Goal: Task Accomplishment & Management: Manage account settings

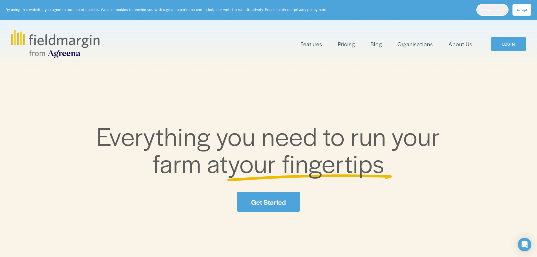
click at [499, 13] on button "Manage cookies" at bounding box center [492, 10] width 32 height 12
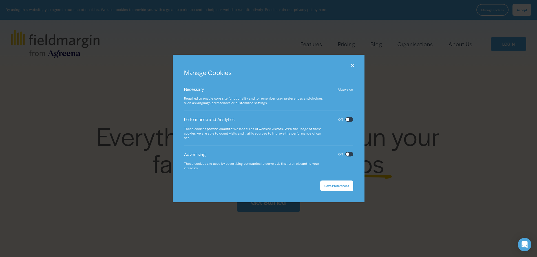
click at [344, 188] on button "Save Preferences" at bounding box center [336, 185] width 33 height 11
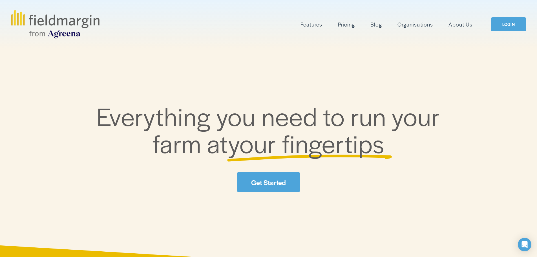
click at [499, 25] on link "LOGIN" at bounding box center [509, 24] width 36 height 14
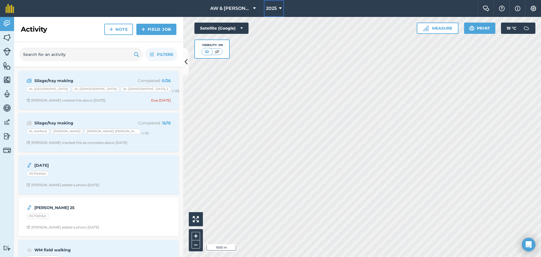
click at [283, 10] on button "2025" at bounding box center [274, 8] width 20 height 17
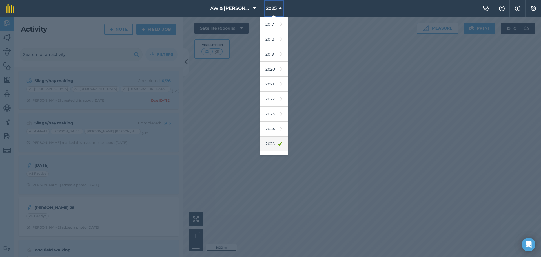
scroll to position [26, 0]
click at [280, 134] on icon at bounding box center [281, 133] width 2 height 8
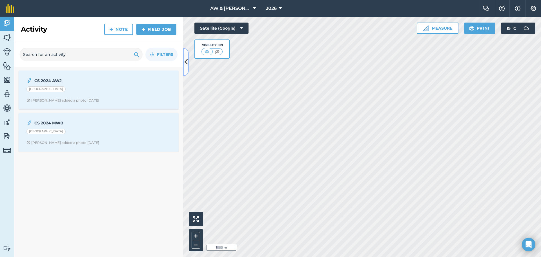
click at [187, 66] on icon at bounding box center [186, 62] width 3 height 10
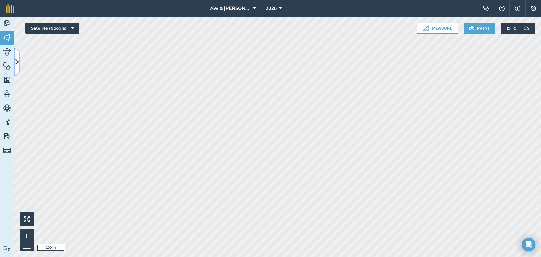
click at [18, 67] on button at bounding box center [17, 62] width 6 height 28
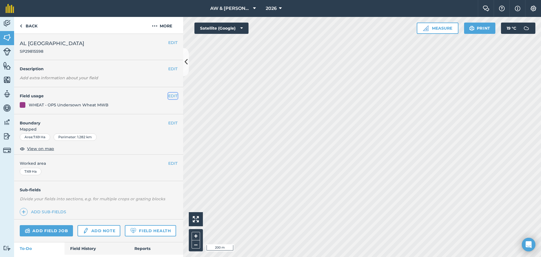
click at [168, 97] on button "EDIT" at bounding box center [172, 96] width 9 height 6
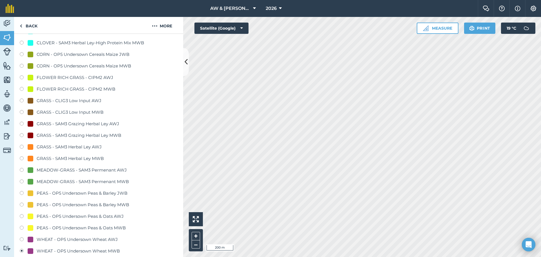
scroll to position [141, 0]
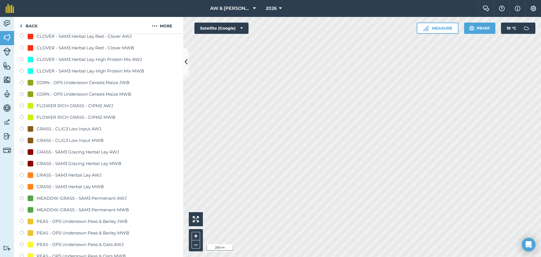
click at [20, 94] on label at bounding box center [24, 95] width 8 height 6
radio input "true"
radio input "false"
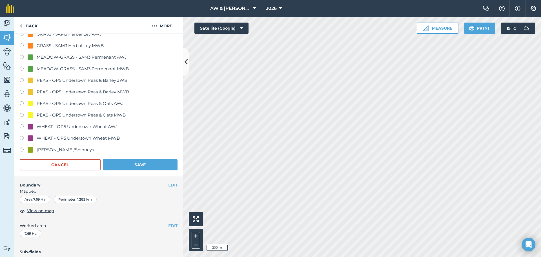
scroll to position [310, 0]
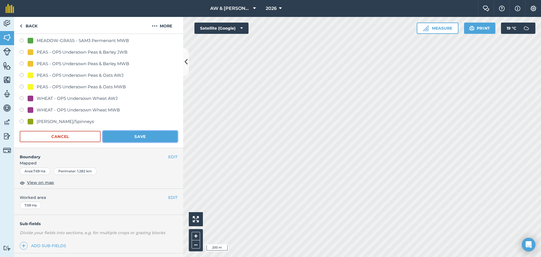
click at [146, 137] on button "Save" at bounding box center [140, 136] width 75 height 11
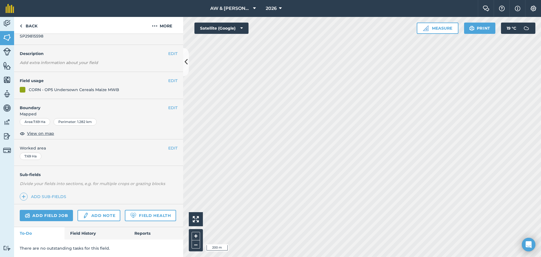
scroll to position [31, 0]
click at [168, 77] on button "EDIT" at bounding box center [172, 80] width 9 height 6
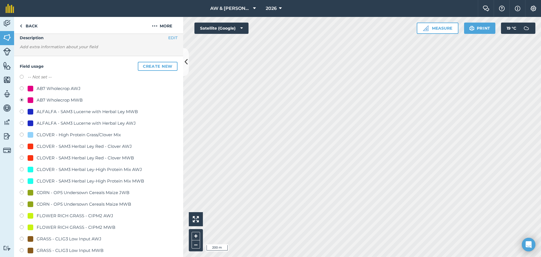
click at [107, 72] on div "Field usage Create new -- Not set -- AB7 Wholecrop AWJ AB7 Wholecrop MWB ALFALF…" at bounding box center [98, 241] width 169 height 371
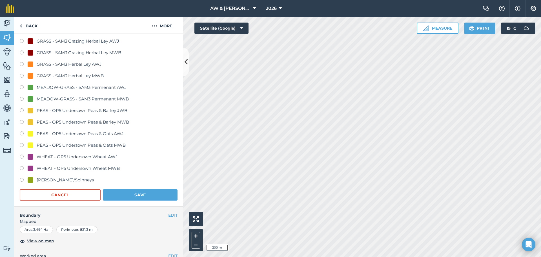
scroll to position [285, 0]
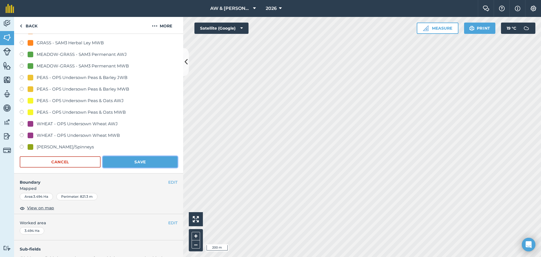
click at [148, 161] on button "Save" at bounding box center [140, 161] width 75 height 11
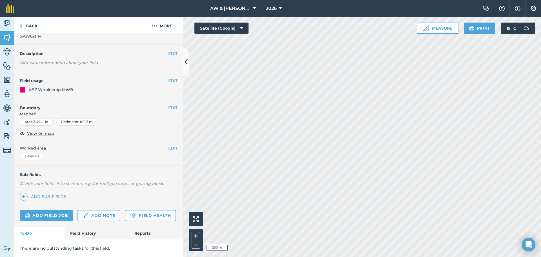
scroll to position [31, 0]
click at [168, 77] on button "EDIT" at bounding box center [172, 80] width 9 height 6
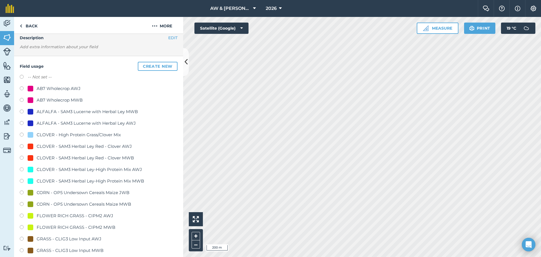
click at [62, 101] on div "AB7 Wholecrop MWB" at bounding box center [60, 100] width 46 height 7
radio input "true"
radio input "false"
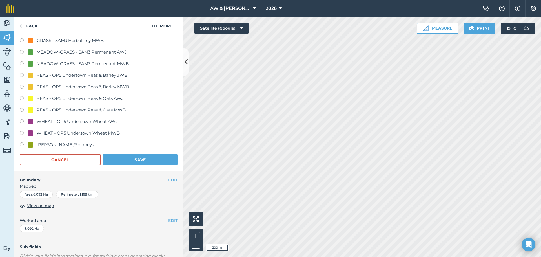
scroll to position [369, 0]
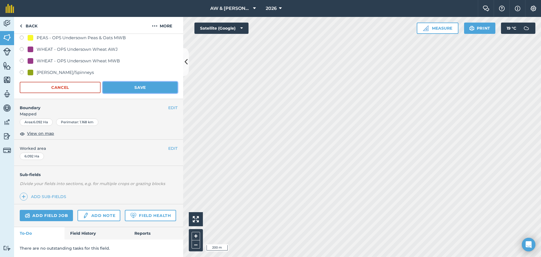
click at [143, 82] on button "Save" at bounding box center [140, 87] width 75 height 11
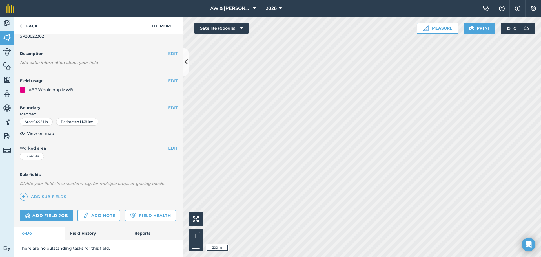
scroll to position [31, 0]
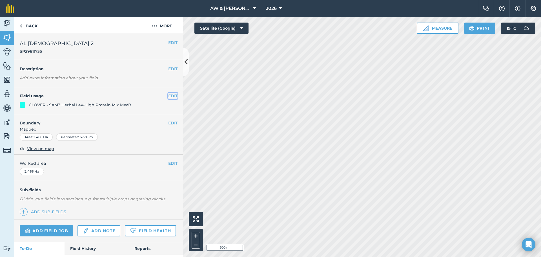
click at [169, 95] on button "EDIT" at bounding box center [172, 96] width 9 height 6
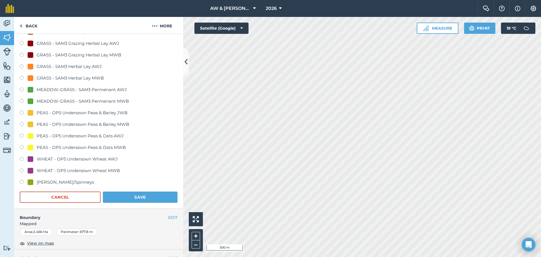
scroll to position [282, 0]
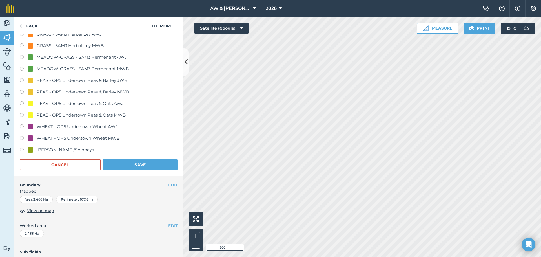
click at [39, 136] on div "WHEAT - OP5 Undersown Wheat MWB" at bounding box center [78, 138] width 83 height 7
radio input "true"
radio input "false"
click at [127, 161] on button "Save" at bounding box center [140, 164] width 75 height 11
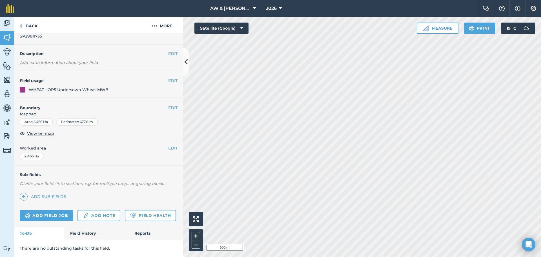
scroll to position [31, 0]
click at [172, 77] on button "EDIT" at bounding box center [172, 80] width 9 height 6
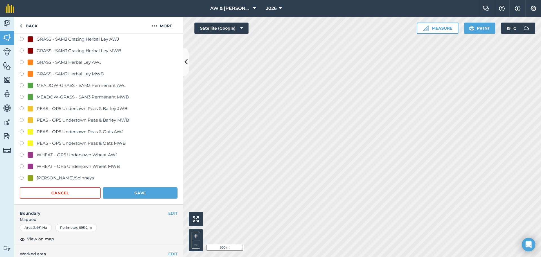
scroll to position [256, 0]
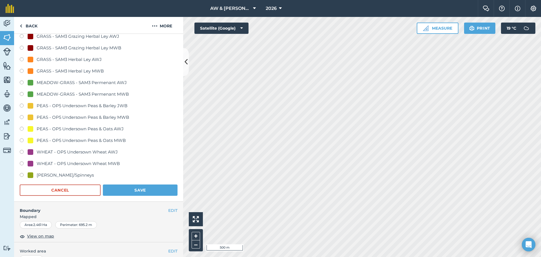
click at [61, 161] on div "WHEAT - OP5 Undersown Wheat MWB" at bounding box center [78, 163] width 83 height 7
radio input "true"
radio input "false"
click at [144, 191] on button "Save" at bounding box center [140, 189] width 75 height 11
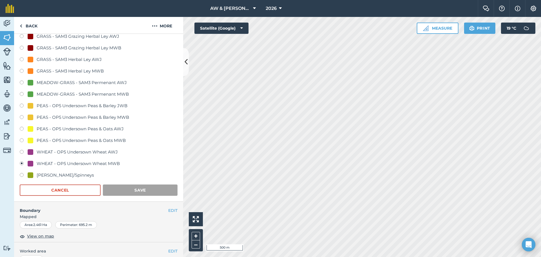
scroll to position [31, 0]
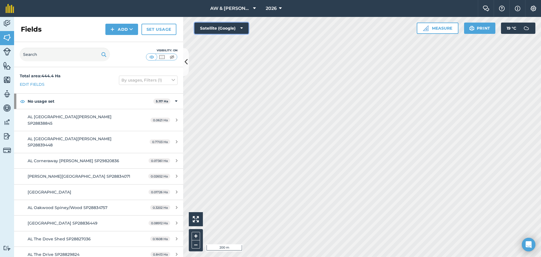
click at [263, 61] on div "Hello i 200 m + – Satellite (Google) Measure Print 19 ° C" at bounding box center [362, 137] width 358 height 240
